Goal: Information Seeking & Learning: Find specific fact

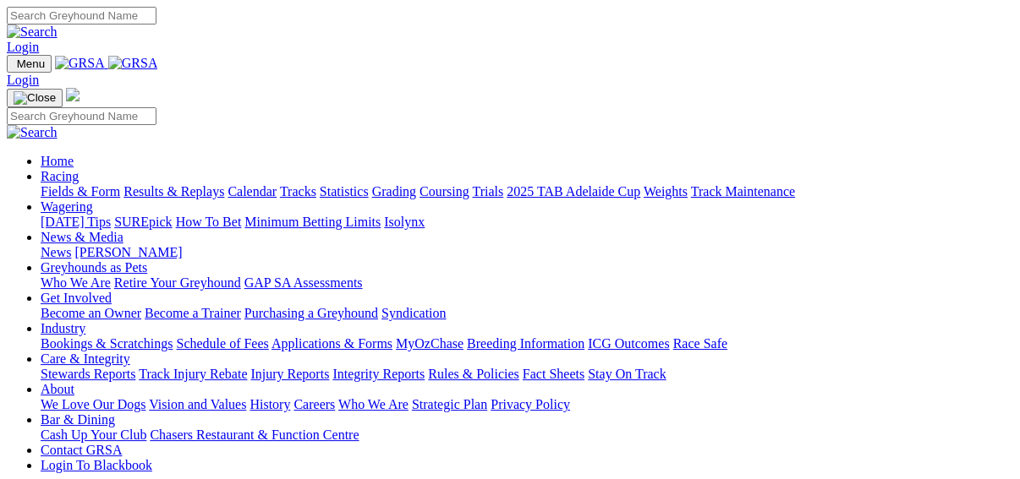
click at [186, 184] on link "Results & Replays" at bounding box center [173, 191] width 101 height 14
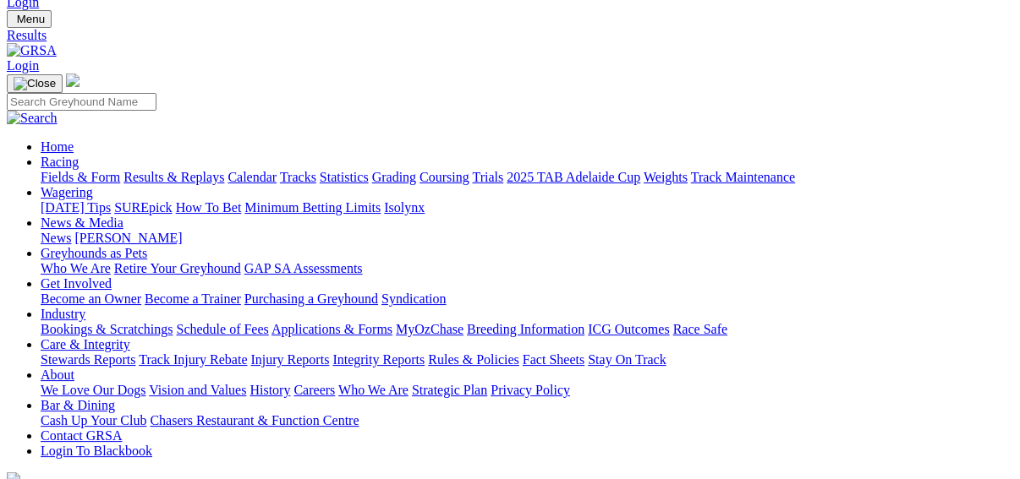
scroll to position [203, 0]
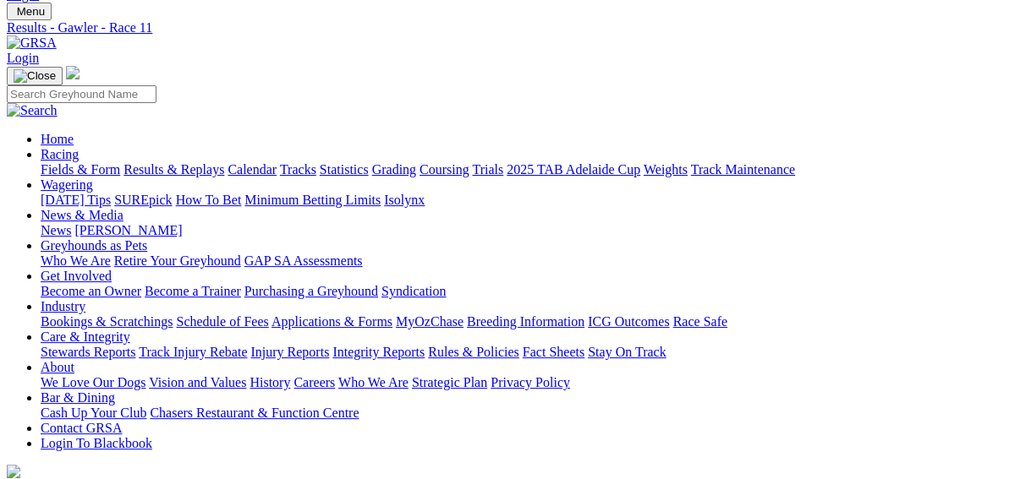
scroll to position [135, 0]
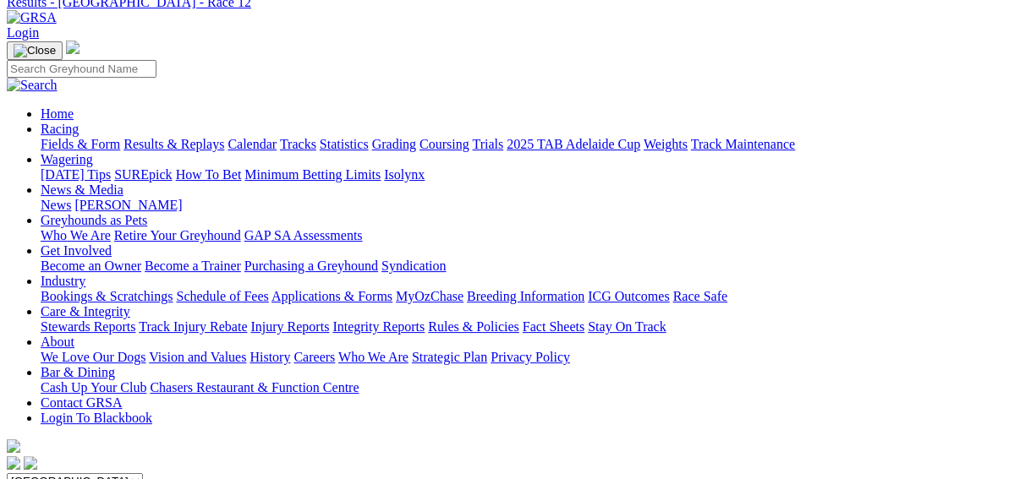
scroll to position [135, 0]
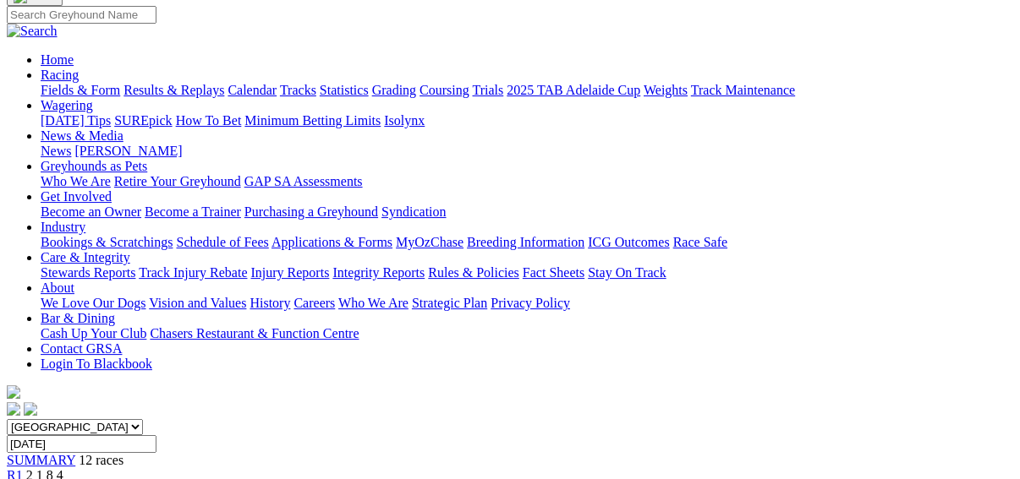
scroll to position [0, 0]
